Goal: Task Accomplishment & Management: Use online tool/utility

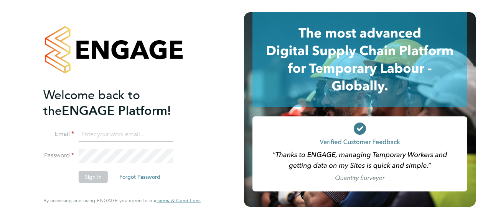
type input "gordon.caine@apleona.com"
click at [98, 178] on button "Sign In" at bounding box center [93, 177] width 29 height 12
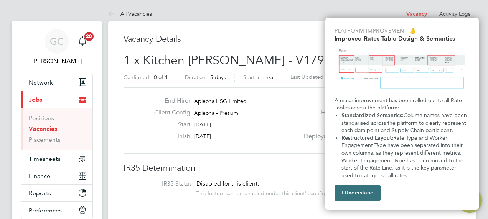
click at [370, 191] on button "I Understand" at bounding box center [357, 193] width 46 height 15
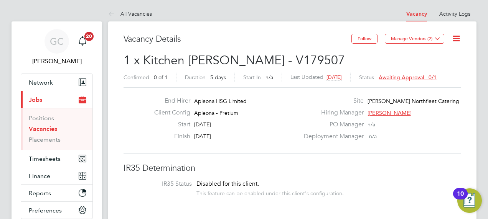
click at [459, 190] on div "10" at bounding box center [460, 194] width 15 height 12
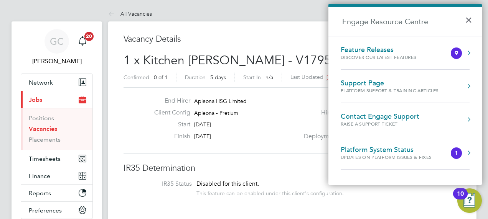
click at [468, 21] on button "×" at bounding box center [470, 17] width 11 height 17
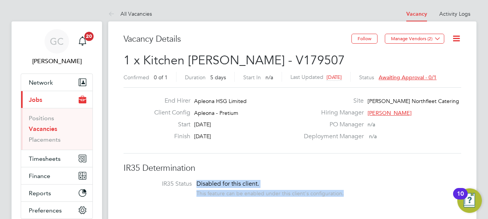
drag, startPoint x: 487, startPoint y: 169, endPoint x: 489, endPoint y: 182, distance: 13.1
click at [454, 38] on icon at bounding box center [456, 39] width 10 height 10
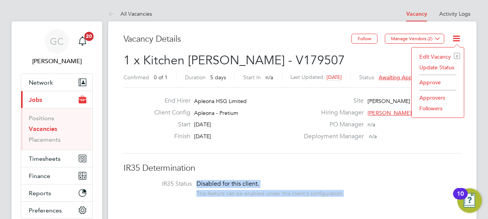
click at [434, 83] on li "Approve" at bounding box center [437, 82] width 44 height 11
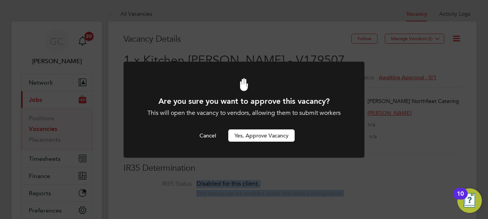
click at [259, 135] on button "Yes, Approve Vacancy" at bounding box center [261, 136] width 66 height 12
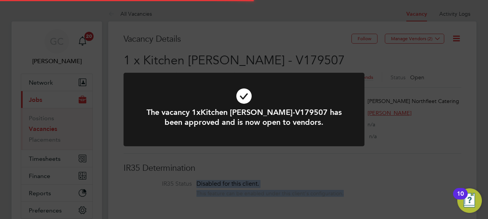
scroll to position [23, 54]
